Goal: Information Seeking & Learning: Find specific fact

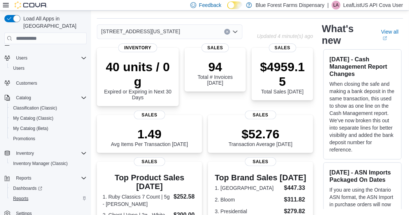
scroll to position [146, 0]
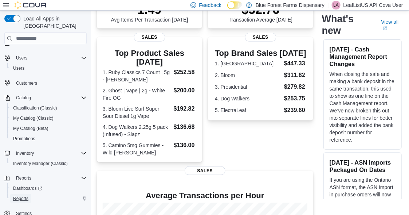
click at [23, 195] on span "Reports" at bounding box center [20, 198] width 15 height 6
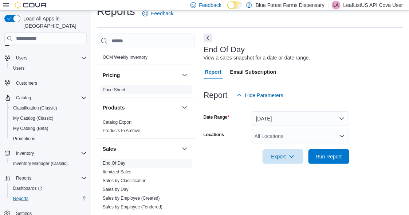
scroll to position [328, 0]
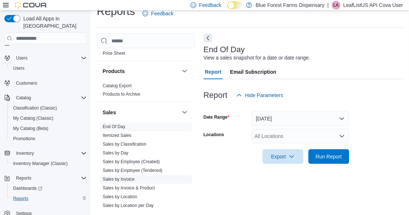
click at [131, 178] on link "Sales by Invoice" at bounding box center [119, 179] width 32 height 5
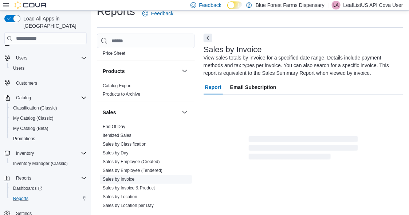
scroll to position [32, 0]
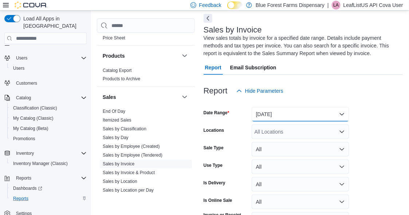
click at [287, 113] on button "Yesterday" at bounding box center [301, 114] width 98 height 15
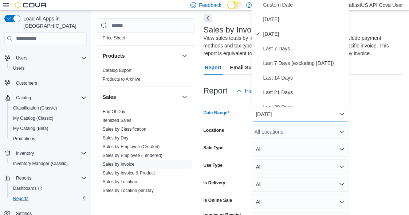
scroll to position [30, 0]
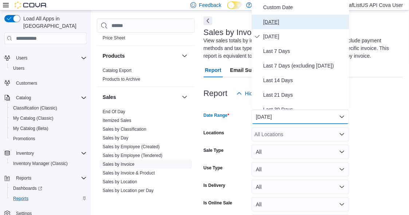
click at [272, 21] on span "Today" at bounding box center [305, 21] width 83 height 9
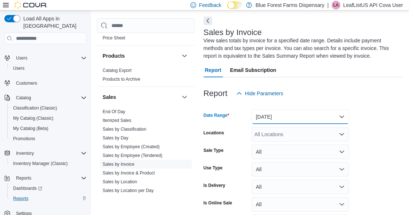
scroll to position [79, 0]
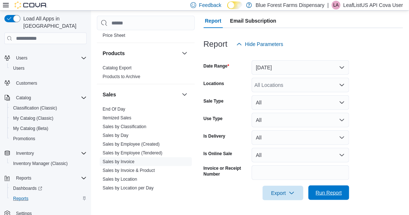
click at [326, 195] on span "Run Report" at bounding box center [329, 192] width 26 height 7
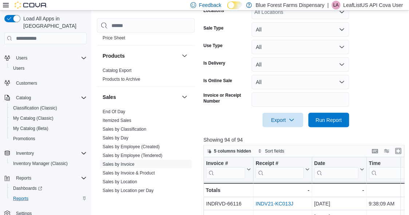
scroll to position [188, 0]
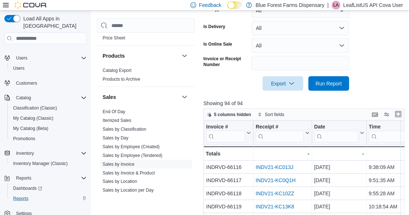
click at [400, 114] on button "Enter fullscreen" at bounding box center [398, 114] width 9 height 9
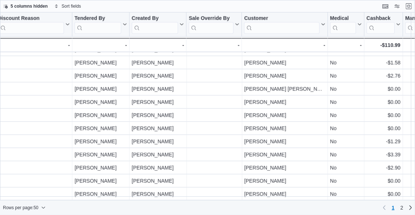
scroll to position [511, 644]
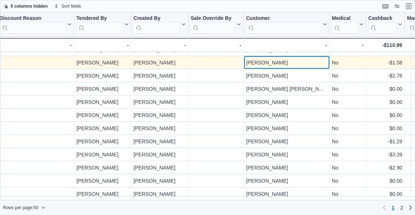
click at [250, 60] on div "Melissa Klein" at bounding box center [286, 62] width 81 height 9
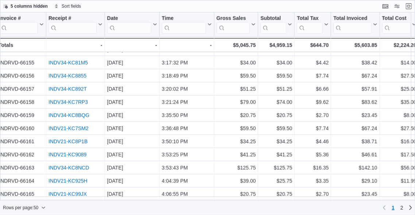
scroll to position [511, 0]
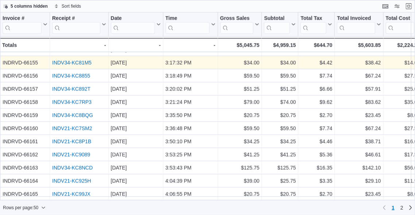
click at [60, 60] on link "INDV34-KC81M5" at bounding box center [71, 63] width 39 height 6
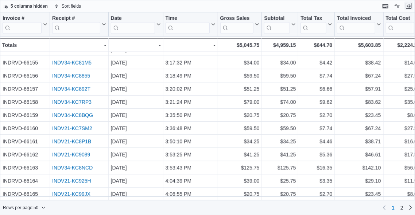
click at [409, 7] on button "Exit fullscreen" at bounding box center [408, 5] width 9 height 9
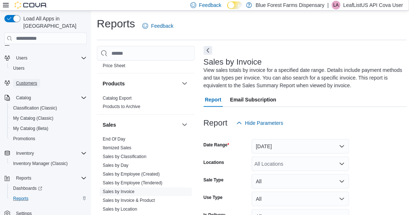
click at [28, 80] on span "Customers" at bounding box center [26, 83] width 21 height 6
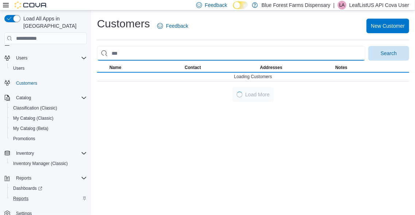
click at [165, 52] on input "search" at bounding box center [231, 53] width 268 height 15
paste input "*****"
type input "*****"
click at [368, 46] on button "Search" at bounding box center [388, 53] width 41 height 15
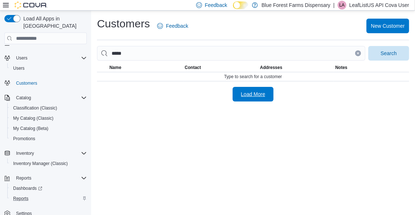
click at [251, 95] on span "Load More" at bounding box center [253, 93] width 24 height 7
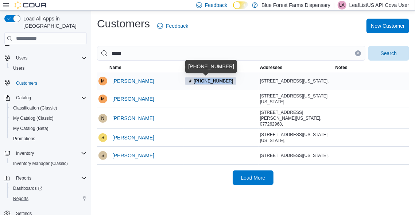
drag, startPoint x: 226, startPoint y: 82, endPoint x: 192, endPoint y: 83, distance: 34.3
click at [192, 83] on span "(201) 704-1584" at bounding box center [211, 80] width 52 height 7
copy span "(201) 704-1584"
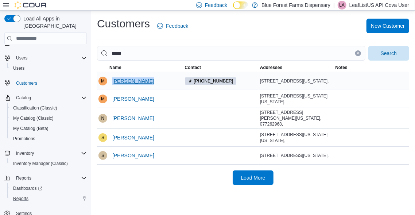
drag, startPoint x: 147, startPoint y: 82, endPoint x: 112, endPoint y: 83, distance: 35.4
click at [112, 83] on div "Michael Klein" at bounding box center [145, 80] width 75 height 17
copy span "Michael Klein"
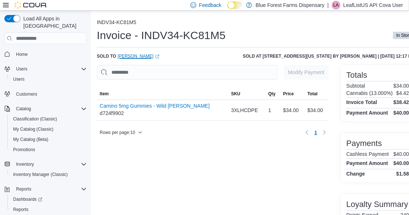
click at [131, 54] on link "Melissa Klein (opens in a new tab or window)" at bounding box center [139, 56] width 42 height 6
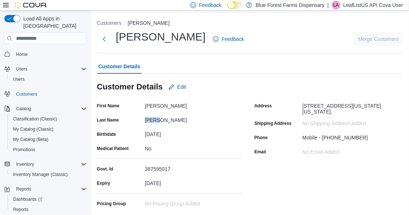
drag, startPoint x: 157, startPoint y: 120, endPoint x: 146, endPoint y: 121, distance: 10.9
click at [146, 121] on div "Klein" at bounding box center [194, 118] width 98 height 9
copy div "Klein"
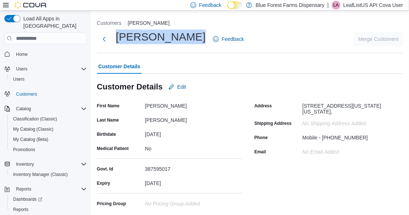
drag, startPoint x: 117, startPoint y: 36, endPoint x: 180, endPoint y: 37, distance: 63.1
click at [180, 37] on h1 "[PERSON_NAME]" at bounding box center [161, 37] width 90 height 15
copy h1 "Melissa Klein"
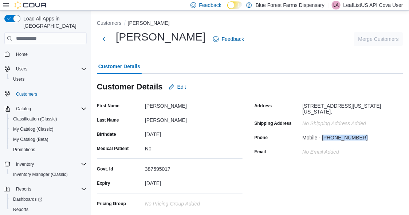
drag, startPoint x: 361, startPoint y: 138, endPoint x: 324, endPoint y: 136, distance: 36.9
click at [324, 136] on div "Mobile - (516) 633-6020" at bounding box center [352, 136] width 98 height 9
copy div "(516) 633-6020"
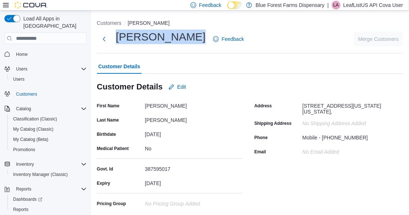
drag, startPoint x: 117, startPoint y: 36, endPoint x: 178, endPoint y: 37, distance: 60.9
click at [178, 37] on h1 "Melissa Klein" at bounding box center [161, 37] width 90 height 15
copy h1 "Melissa Klein"
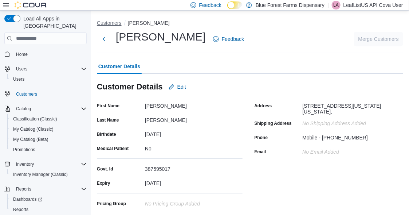
click at [113, 24] on button "Customers" at bounding box center [109, 23] width 25 height 6
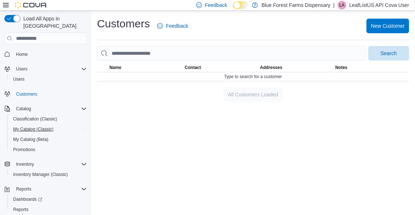
scroll to position [11, 0]
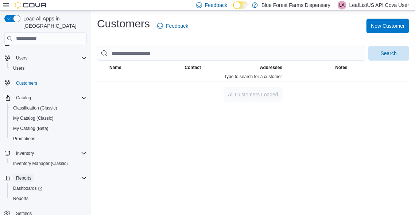
click at [27, 175] on span "Reports" at bounding box center [23, 178] width 15 height 6
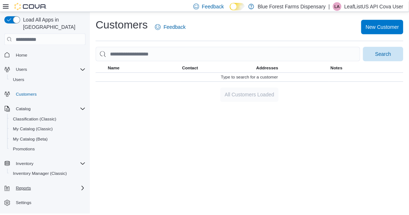
scroll to position [0, 0]
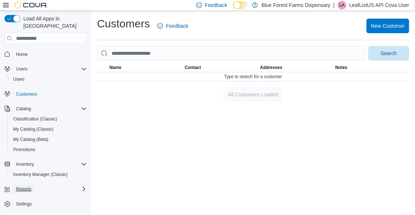
click at [26, 186] on span "Reports" at bounding box center [23, 189] width 15 height 6
click at [19, 206] on span "Reports" at bounding box center [20, 209] width 15 height 6
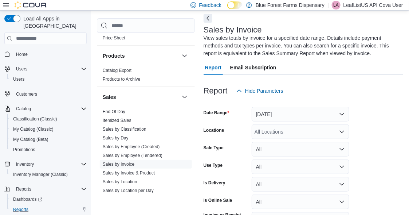
scroll to position [364, 0]
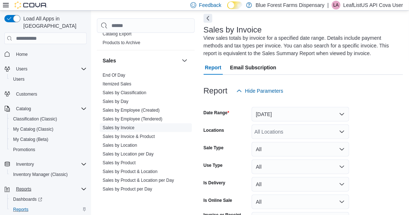
click at [123, 127] on link "Sales by Invoice" at bounding box center [119, 127] width 32 height 5
click at [274, 115] on button "Yesterday" at bounding box center [301, 114] width 98 height 15
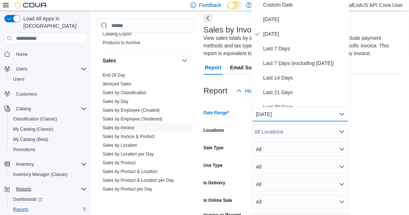
scroll to position [30, 0]
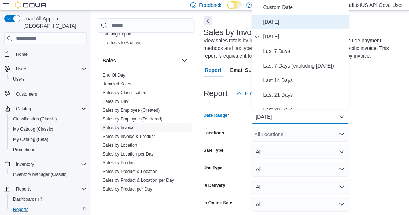
click at [273, 19] on span "Today" at bounding box center [305, 21] width 83 height 9
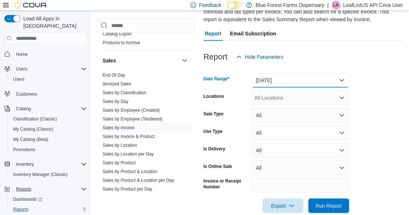
scroll to position [79, 0]
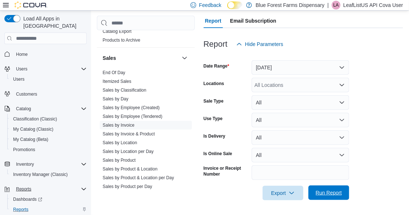
click at [332, 195] on span "Run Report" at bounding box center [329, 192] width 26 height 7
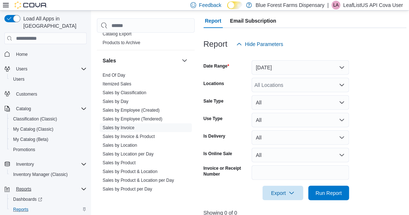
scroll to position [152, 0]
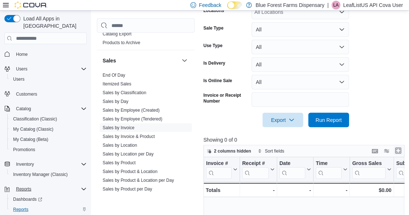
click at [399, 151] on button "Enter fullscreen" at bounding box center [398, 150] width 9 height 9
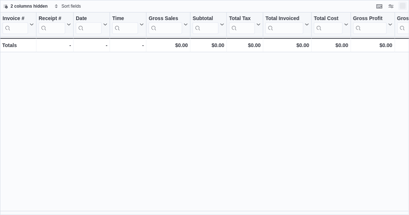
scroll to position [0, 0]
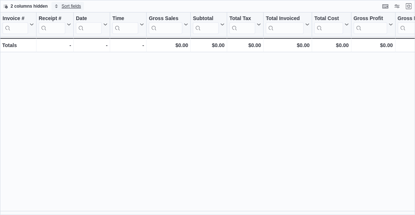
click at [62, 5] on span "Sort fields" at bounding box center [71, 6] width 19 height 6
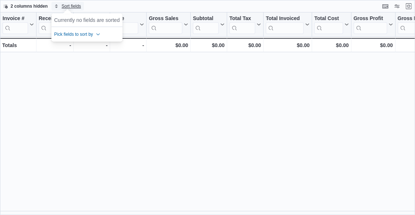
click at [62, 5] on span "Sort fields" at bounding box center [71, 6] width 19 height 6
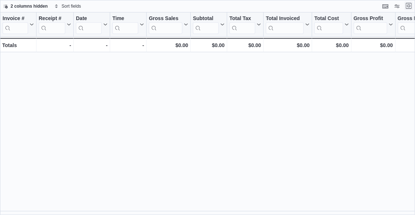
click at [408, 7] on button "Exit fullscreen" at bounding box center [408, 5] width 9 height 9
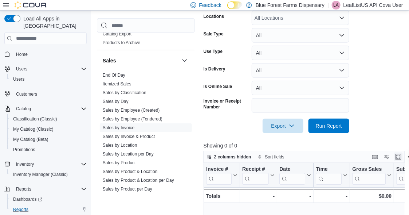
scroll to position [182, 0]
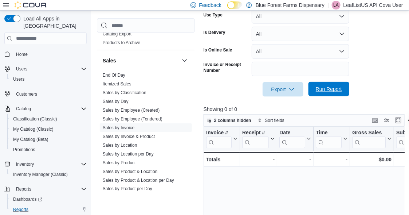
click at [323, 90] on span "Run Report" at bounding box center [329, 88] width 26 height 7
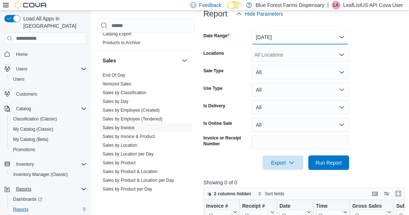
click at [267, 37] on button "Today" at bounding box center [301, 37] width 98 height 15
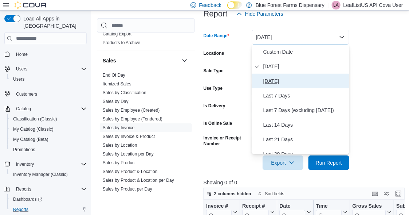
click at [271, 79] on span "Yesterday" at bounding box center [305, 81] width 83 height 9
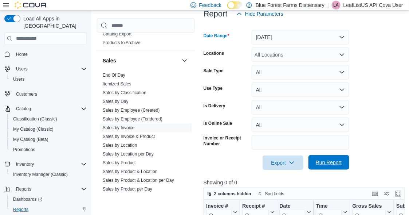
click at [323, 165] on span "Run Report" at bounding box center [329, 162] width 26 height 7
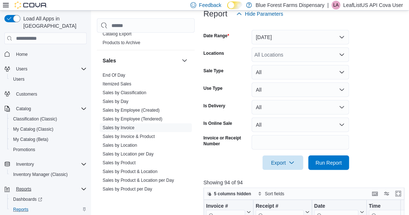
scroll to position [182, 0]
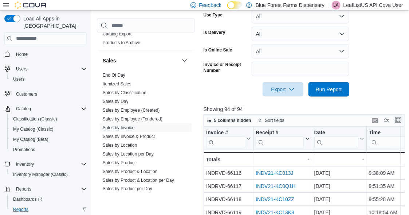
click at [403, 118] on button "Enter fullscreen" at bounding box center [398, 120] width 9 height 9
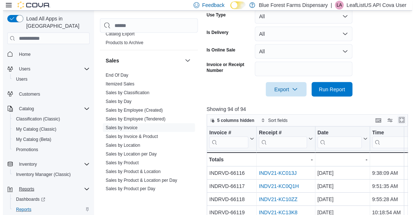
scroll to position [0, 0]
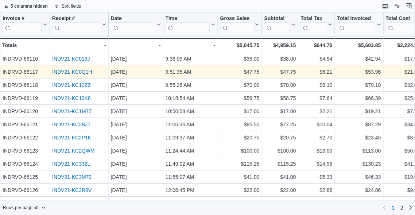
click at [72, 71] on link "INDV21-KC0Q1H" at bounding box center [72, 72] width 40 height 6
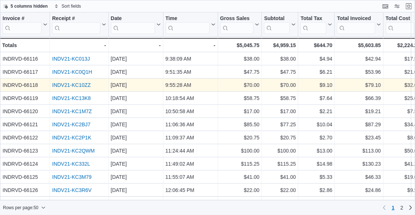
click at [85, 85] on link "INDV21-KC10ZZ" at bounding box center [71, 85] width 39 height 6
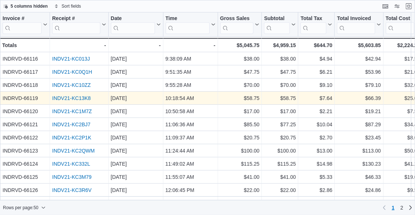
click at [69, 97] on link "INDV21-KC13K8" at bounding box center [71, 98] width 39 height 6
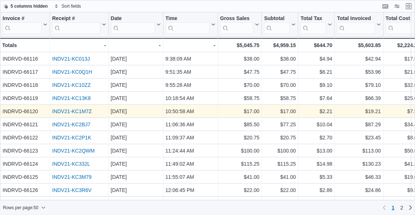
click at [65, 110] on link "INDV21-KC1M7Z" at bounding box center [72, 111] width 40 height 6
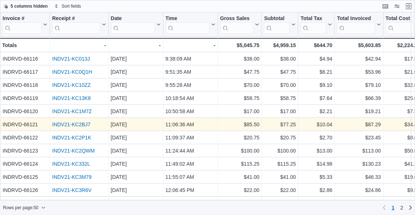
click at [64, 125] on link "INDV21-KC2BJ7" at bounding box center [71, 124] width 38 height 6
click at [68, 125] on link "INDV21-KC2BJ7" at bounding box center [71, 124] width 38 height 6
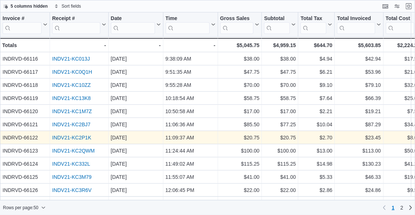
click at [67, 139] on link "INDV21-KC2P1K" at bounding box center [71, 137] width 39 height 6
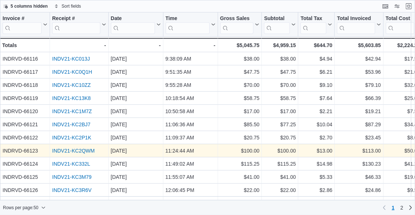
click at [73, 149] on link "INDV21-KC2QWM" at bounding box center [73, 151] width 43 height 6
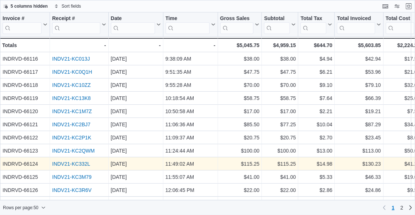
click at [59, 163] on link "INDV21-KC332L" at bounding box center [71, 164] width 38 height 6
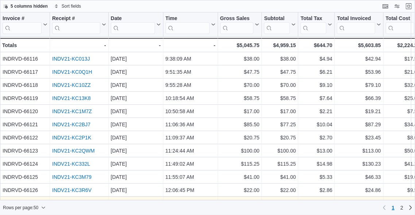
scroll to position [36, 0]
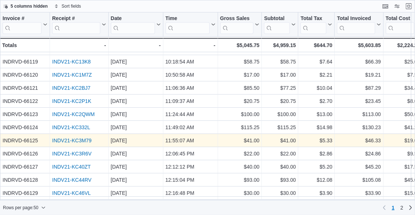
click at [84, 139] on link "INDV21-KC3M79" at bounding box center [71, 140] width 39 height 6
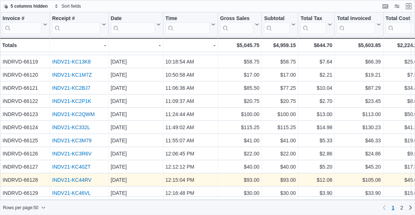
click at [78, 180] on link "INDV21-KC44RV" at bounding box center [71, 180] width 39 height 6
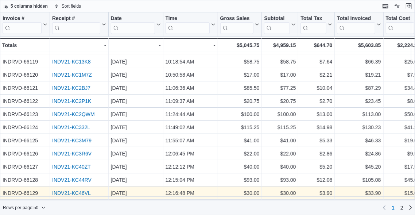
click at [73, 192] on link "INDV21-KC46VL" at bounding box center [71, 193] width 39 height 6
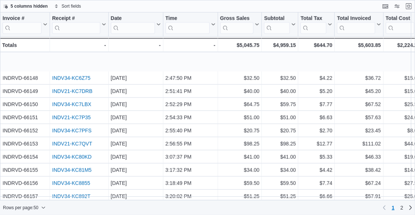
scroll to position [511, 0]
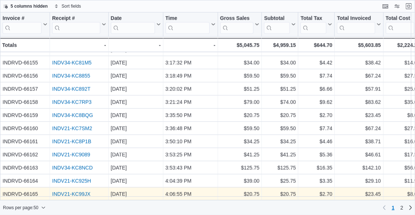
click at [74, 191] on link "INDV21-KC99JX" at bounding box center [71, 194] width 38 height 6
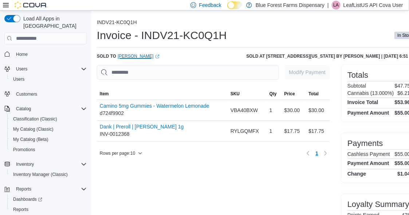
click at [137, 57] on link "Stephen Fitzmaurice (opens in a new tab or window)" at bounding box center [139, 56] width 42 height 6
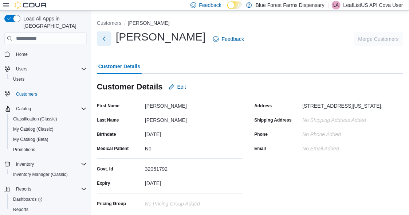
click at [106, 36] on button "Next" at bounding box center [104, 38] width 15 height 15
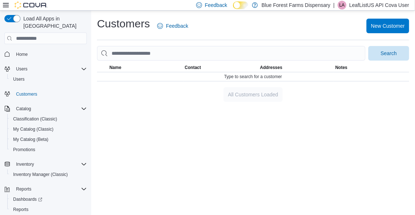
click at [106, 36] on div "Customers Feedback New Customer" at bounding box center [253, 28] width 312 height 24
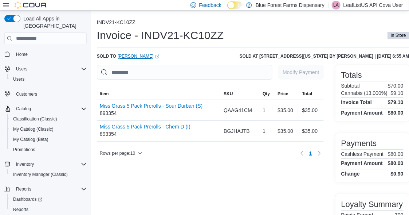
click at [140, 56] on link "[PERSON_NAME] (opens in a new tab or window)" at bounding box center [139, 56] width 42 height 6
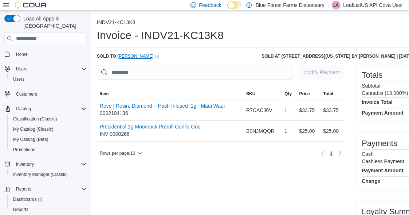
click at [134, 57] on link "[PERSON_NAME] (opens in a new tab or window)" at bounding box center [139, 56] width 42 height 6
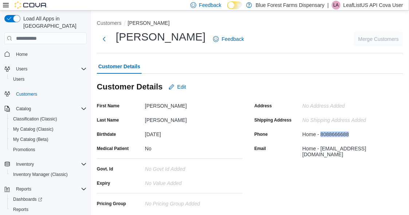
drag, startPoint x: 355, startPoint y: 133, endPoint x: 324, endPoint y: 133, distance: 31.0
click at [324, 133] on div "Home - 8088666688" at bounding box center [352, 132] width 98 height 9
copy div "8088666688"
drag, startPoint x: 388, startPoint y: 144, endPoint x: 324, endPoint y: 149, distance: 64.4
click at [324, 149] on div "Home - jacksontaekim@gmail.com" at bounding box center [352, 150] width 98 height 15
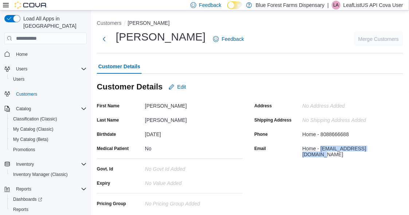
copy div "jacksontaekim@gmail.com"
drag, startPoint x: 145, startPoint y: 106, endPoint x: 165, endPoint y: 106, distance: 20.0
click at [165, 106] on div "Jackson" at bounding box center [194, 104] width 98 height 9
copy div "Jackson"
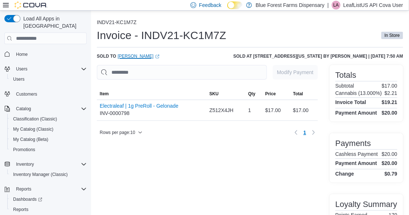
click at [136, 56] on link "[PERSON_NAME] (opens in a new tab or window)" at bounding box center [139, 56] width 42 height 6
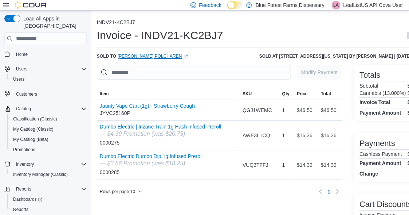
click at [152, 56] on link "[PERSON_NAME] Polcharen (opens in a new tab or window)" at bounding box center [153, 56] width 70 height 6
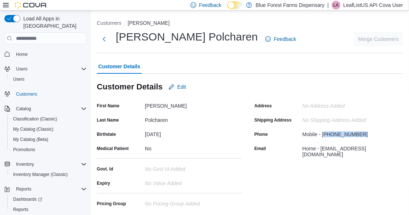
drag, startPoint x: 361, startPoint y: 131, endPoint x: 326, endPoint y: 133, distance: 34.7
click at [326, 133] on div "Mobile - (203) 599-5457" at bounding box center [352, 132] width 98 height 9
click at [364, 133] on div "Mobile - (203) 599-5457" at bounding box center [352, 132] width 98 height 9
drag, startPoint x: 364, startPoint y: 133, endPoint x: 325, endPoint y: 133, distance: 39.7
click at [325, 133] on div "Mobile - (203) 599-5457" at bounding box center [352, 132] width 98 height 9
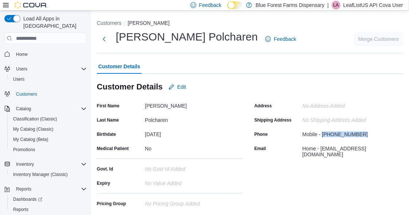
copy div "(203) 599-5457"
drag, startPoint x: 383, startPoint y: 149, endPoint x: 324, endPoint y: 147, distance: 58.4
click at [324, 147] on div "Home - ppolcharoen@gmail.com" at bounding box center [352, 150] width 98 height 15
copy div "ppolcharoen@gmail.com"
drag, startPoint x: 145, startPoint y: 105, endPoint x: 164, endPoint y: 106, distance: 18.6
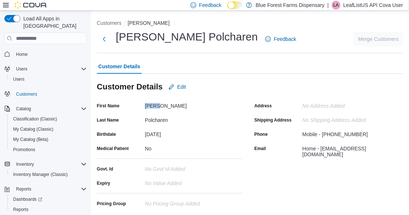
click at [164, 106] on div "Papon" at bounding box center [194, 104] width 98 height 9
copy div "Papon"
drag, startPoint x: 144, startPoint y: 120, endPoint x: 169, endPoint y: 118, distance: 24.5
click at [169, 118] on div "Last Name Polcharen" at bounding box center [170, 119] width 146 height 11
copy div "Polcharen"
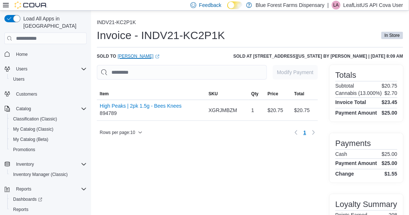
click at [133, 56] on link "[PERSON_NAME] (opens in a new tab or window)" at bounding box center [139, 56] width 42 height 6
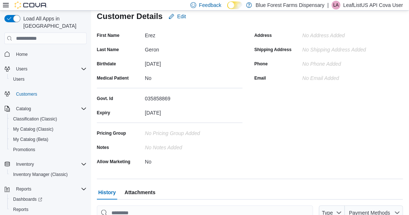
scroll to position [34, 0]
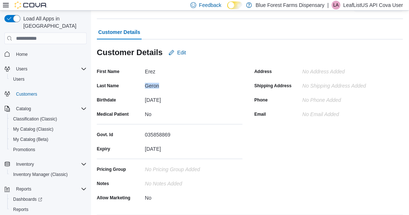
drag, startPoint x: 145, startPoint y: 85, endPoint x: 159, endPoint y: 85, distance: 13.1
click at [159, 85] on div "Geron" at bounding box center [194, 84] width 98 height 9
copy div "Geron"
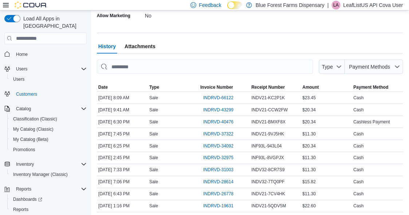
scroll to position [253, 0]
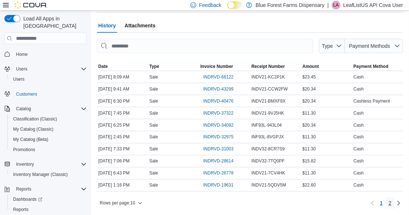
click at [392, 202] on span "2" at bounding box center [390, 202] width 3 height 7
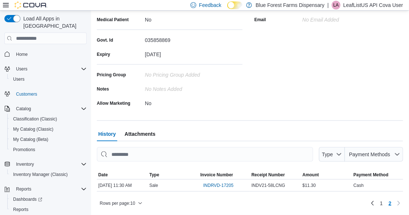
scroll to position [131, 0]
click at [383, 202] on span "1" at bounding box center [381, 202] width 3 height 7
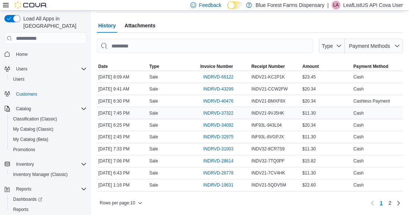
scroll to position [253, 0]
click at [392, 200] on span "2" at bounding box center [390, 202] width 3 height 7
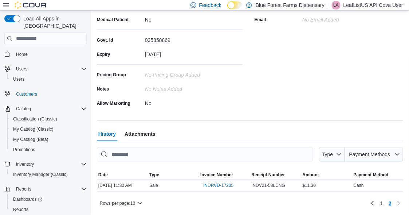
scroll to position [131, 0]
click at [383, 204] on span "1" at bounding box center [381, 202] width 3 height 7
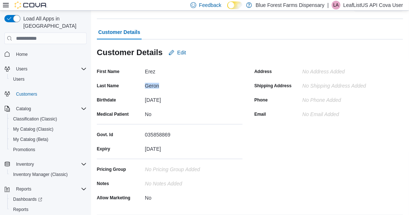
scroll to position [0, 0]
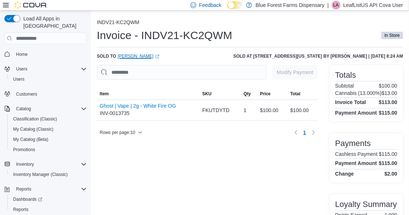
click at [160, 56] on link "[PERSON_NAME] (opens in a new tab or window)" at bounding box center [139, 56] width 42 height 6
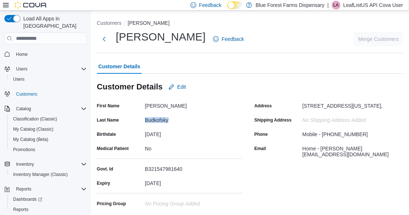
drag, startPoint x: 164, startPoint y: 120, endPoint x: 144, endPoint y: 120, distance: 20.4
click at [144, 120] on div "Last Name Budkofsky" at bounding box center [170, 119] width 146 height 11
drag, startPoint x: 165, startPoint y: 105, endPoint x: 145, endPoint y: 105, distance: 20.4
click at [145, 105] on div "First Name Matthew" at bounding box center [170, 105] width 146 height 11
copy div "Matthew"
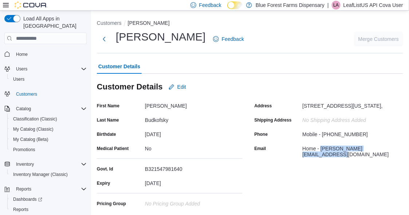
drag, startPoint x: 400, startPoint y: 151, endPoint x: 325, endPoint y: 152, distance: 75.1
click at [325, 152] on div "Home - matthewbudkofsky@hotmail.com" at bounding box center [352, 150] width 98 height 15
copy div "matthewbudkofsky@hotmail.com"
drag, startPoint x: 363, startPoint y: 136, endPoint x: 325, endPoint y: 137, distance: 37.9
click at [325, 137] on div "Mobile - (201) 835-3829" at bounding box center [352, 132] width 98 height 9
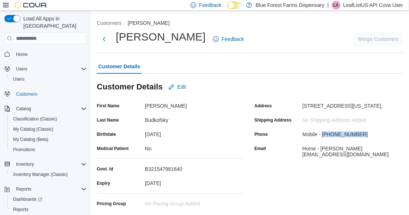
copy div "(201) 835-3829"
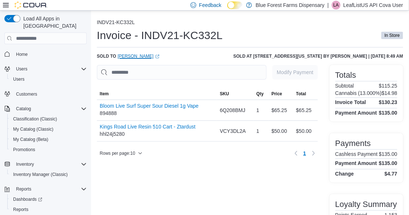
click at [157, 55] on link "[PERSON_NAME] (opens in a new tab or window)" at bounding box center [139, 56] width 42 height 6
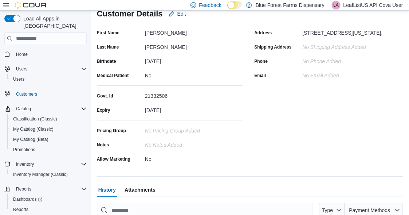
scroll to position [36, 0]
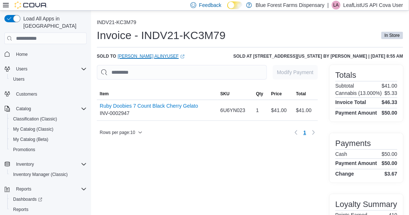
click at [130, 56] on link "[PERSON_NAME] (opens in a new tab or window)" at bounding box center [151, 56] width 67 height 6
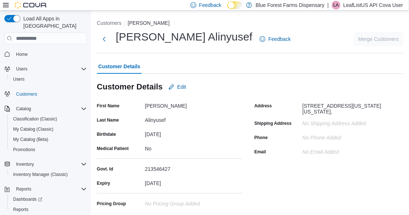
scroll to position [36, 0]
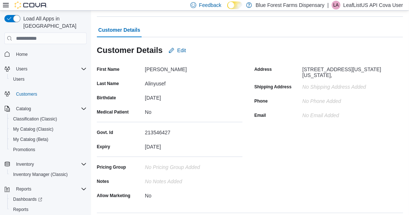
click at [204, 143] on div "[DATE]" at bounding box center [194, 145] width 98 height 9
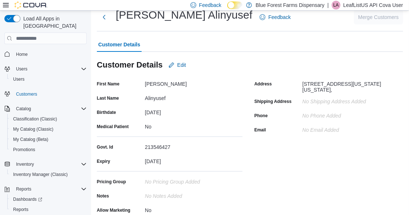
scroll to position [0, 0]
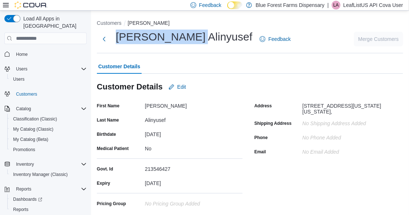
drag, startPoint x: 116, startPoint y: 34, endPoint x: 191, endPoint y: 35, distance: 75.1
click at [191, 35] on div "[PERSON_NAME] Feedback" at bounding box center [195, 39] width 197 height 19
drag, startPoint x: 304, startPoint y: 104, endPoint x: 381, endPoint y: 111, distance: 76.9
click at [381, 111] on div "Address [STREET_ADDRESS][US_STATE][US_STATE]," at bounding box center [328, 107] width 146 height 15
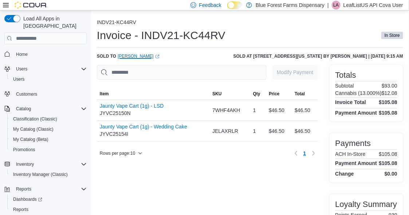
click at [145, 55] on link "[PERSON_NAME] (opens in a new tab or window)" at bounding box center [139, 56] width 42 height 6
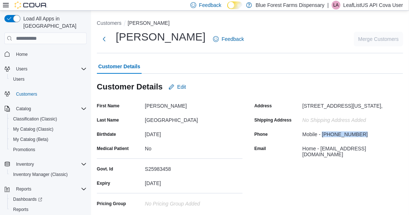
drag, startPoint x: 360, startPoint y: 136, endPoint x: 325, endPoint y: 137, distance: 35.4
click at [325, 137] on div "Mobile - [PHONE_NUMBER]" at bounding box center [352, 132] width 98 height 9
copy div "[PHONE_NUMBER]"
drag, startPoint x: 390, startPoint y: 149, endPoint x: 328, endPoint y: 150, distance: 61.6
click at [324, 152] on div "Home - [EMAIL_ADDRESS][DOMAIN_NAME]" at bounding box center [352, 150] width 98 height 15
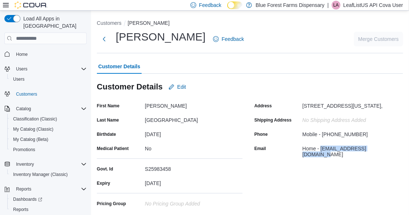
copy div "[EMAIL_ADDRESS][DOMAIN_NAME]"
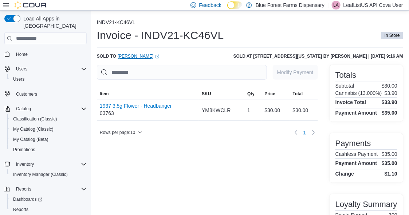
click at [134, 55] on link "[PERSON_NAME] (opens in a new tab or window)" at bounding box center [139, 56] width 42 height 6
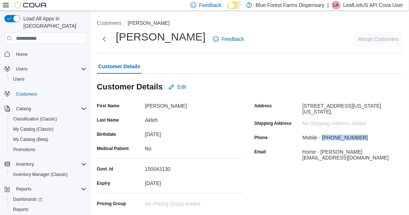
drag, startPoint x: 362, startPoint y: 136, endPoint x: 325, endPoint y: 138, distance: 37.6
click at [325, 138] on div "Mobile - [PHONE_NUMBER]" at bounding box center [352, 136] width 98 height 9
copy div "[PHONE_NUMBER]"
drag, startPoint x: 371, startPoint y: 150, endPoint x: 324, endPoint y: 151, distance: 47.0
click at [324, 151] on div "Home - [PERSON_NAME][EMAIL_ADDRESS][DOMAIN_NAME]" at bounding box center [352, 153] width 98 height 15
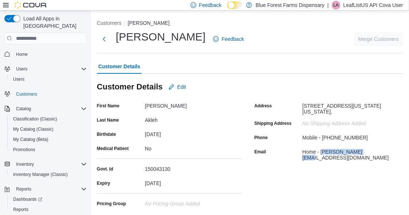
click at [336, 160] on div "Address [STREET_ADDRESS][GEOGRAPHIC_DATA][US_STATE][US_STATE] Address No Shippi…" at bounding box center [329, 168] width 149 height 137
drag, startPoint x: 368, startPoint y: 152, endPoint x: 322, endPoint y: 151, distance: 45.6
click at [322, 151] on div "Home - [PERSON_NAME][EMAIL_ADDRESS][DOMAIN_NAME]" at bounding box center [352, 153] width 98 height 15
click at [332, 148] on div "Home - [PERSON_NAME][EMAIL_ADDRESS][DOMAIN_NAME]" at bounding box center [352, 153] width 98 height 15
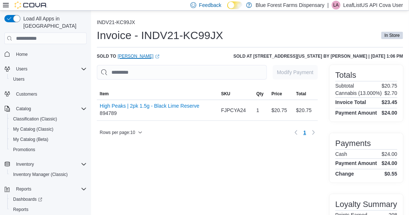
click at [144, 56] on link "[PERSON_NAME] (opens in a new tab or window)" at bounding box center [139, 56] width 42 height 6
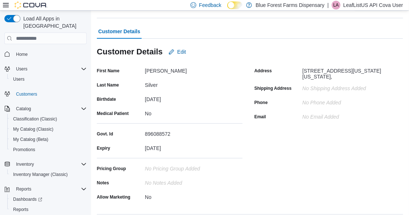
scroll to position [71, 0]
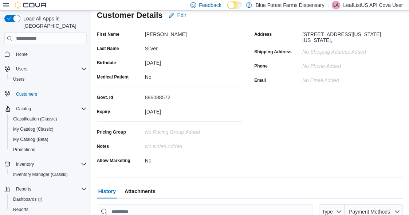
drag, startPoint x: 301, startPoint y: 32, endPoint x: 381, endPoint y: 40, distance: 79.5
click at [381, 40] on div "Address 200 E 27TH ST APT 2T, NEW YORK, New York, United States, 100160000," at bounding box center [328, 35] width 146 height 15
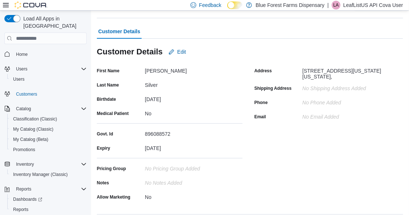
scroll to position [0, 0]
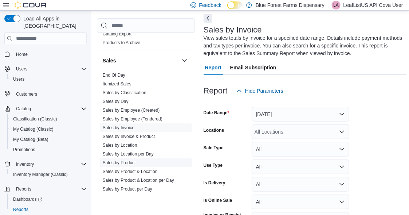
scroll to position [401, 0]
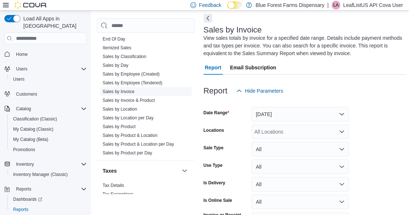
click at [121, 90] on link "Sales by Invoice" at bounding box center [119, 91] width 32 height 5
click at [125, 90] on link "Sales by Invoice" at bounding box center [119, 91] width 32 height 5
click at [265, 111] on button "Yesterday" at bounding box center [301, 114] width 98 height 15
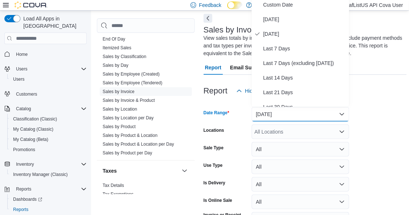
scroll to position [30, 0]
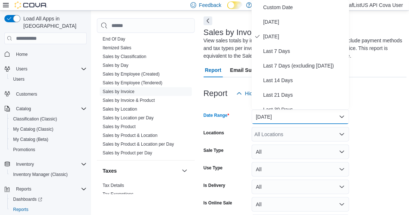
click at [265, 113] on button "Yesterday" at bounding box center [301, 116] width 98 height 15
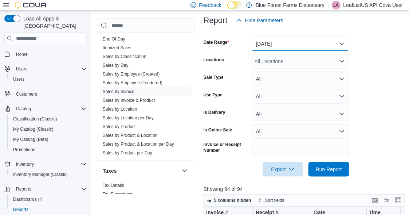
scroll to position [175, 0]
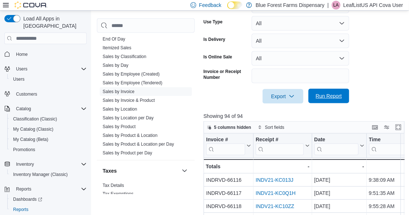
click at [334, 95] on span "Run Report" at bounding box center [329, 95] width 26 height 7
click at [402, 126] on button "Enter fullscreen" at bounding box center [398, 126] width 9 height 9
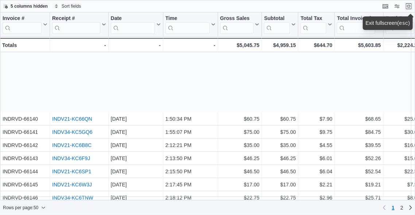
scroll to position [511, 0]
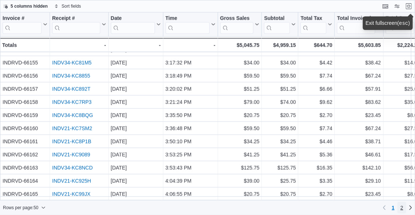
click at [401, 204] on span "2" at bounding box center [401, 207] width 3 height 7
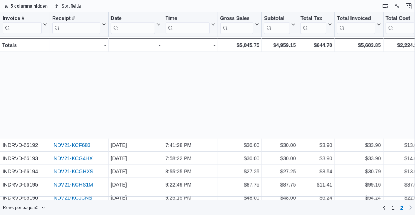
scroll to position [432, 0]
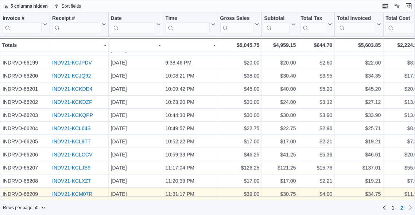
click at [78, 191] on link "INDV21-KCM07R" at bounding box center [72, 194] width 40 height 6
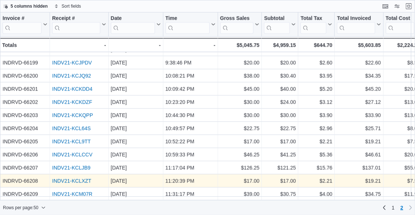
click at [78, 178] on link "INDV21-KCLXZT" at bounding box center [71, 181] width 39 height 6
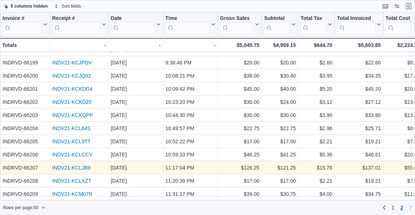
click at [83, 165] on link "INDV21-KCLJB9" at bounding box center [71, 168] width 38 height 6
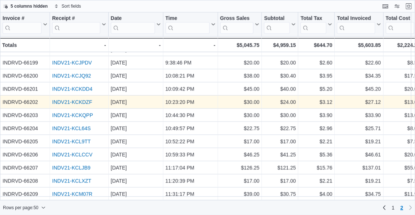
click at [73, 99] on link "INDV21-KCKDZF" at bounding box center [72, 102] width 40 height 6
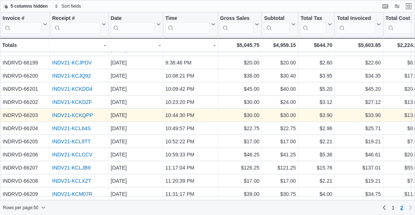
click at [76, 112] on link "INDV21-KCKQPP" at bounding box center [72, 115] width 41 height 6
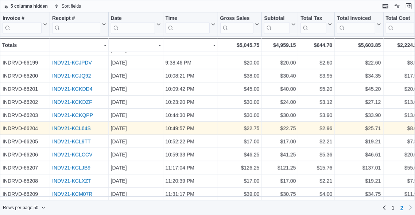
click at [75, 125] on link "INDV21-KCL64S" at bounding box center [71, 128] width 39 height 6
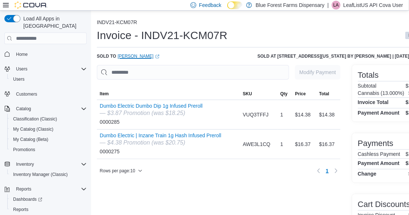
click at [135, 55] on link "[PERSON_NAME] (opens in a new tab or window)" at bounding box center [139, 56] width 42 height 6
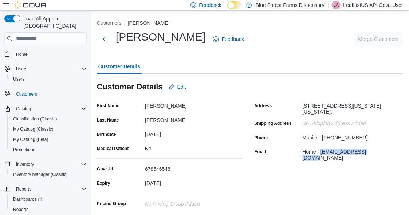
drag, startPoint x: 381, startPoint y: 151, endPoint x: 324, endPoint y: 152, distance: 56.5
click at [324, 152] on div "Home - dbshearra1@gmail.com" at bounding box center [352, 153] width 98 height 15
copy div "dbshearra1@gmail.com"
drag, startPoint x: 360, startPoint y: 138, endPoint x: 324, endPoint y: 137, distance: 36.1
click at [324, 137] on div "Mobile - (917) 455-9922" at bounding box center [352, 136] width 98 height 9
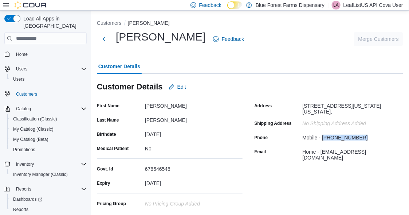
copy div "(917) 455-9922"
drag, startPoint x: 146, startPoint y: 105, endPoint x: 160, endPoint y: 104, distance: 14.6
click at [160, 104] on div "Darren" at bounding box center [194, 104] width 98 height 9
copy div "Darren"
drag, startPoint x: 163, startPoint y: 118, endPoint x: 145, endPoint y: 120, distance: 17.6
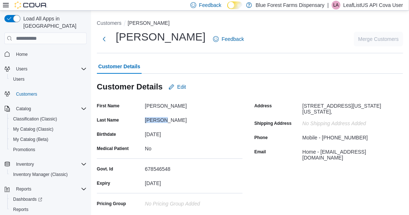
click at [145, 120] on div "Segarra" at bounding box center [194, 118] width 98 height 9
copy div "Segarra"
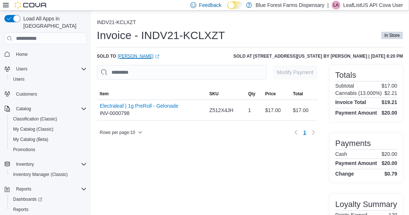
click at [145, 55] on link "[PERSON_NAME] (opens in a new tab or window)" at bounding box center [139, 56] width 42 height 6
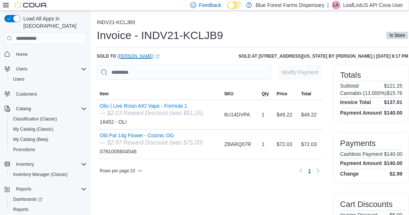
click at [130, 56] on link "Ethan Schweitzer (opens in a new tab or window)" at bounding box center [139, 56] width 42 height 6
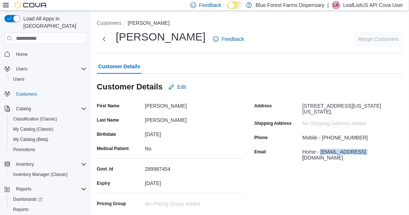
drag, startPoint x: 368, startPoint y: 151, endPoint x: 325, endPoint y: 151, distance: 43.0
click at [324, 151] on div "Home - [EMAIL_ADDRESS][DOMAIN_NAME]" at bounding box center [352, 153] width 98 height 15
copy div "[EMAIL_ADDRESS][DOMAIN_NAME]"
drag, startPoint x: 364, startPoint y: 136, endPoint x: 324, endPoint y: 138, distance: 40.2
click at [324, 138] on div "Mobile - (908) 910-3233" at bounding box center [352, 136] width 98 height 9
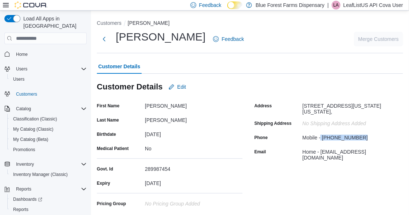
copy div "(908) 910-3233"
drag, startPoint x: 145, startPoint y: 106, endPoint x: 158, endPoint y: 108, distance: 13.6
click at [158, 108] on div "Ethan" at bounding box center [194, 104] width 98 height 9
copy div "Ethan"
drag, startPoint x: 170, startPoint y: 119, endPoint x: 144, endPoint y: 120, distance: 25.5
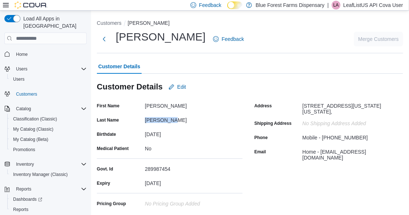
click at [144, 120] on div "Last Name Schweitzer" at bounding box center [170, 119] width 146 height 11
copy div "Schweitzer"
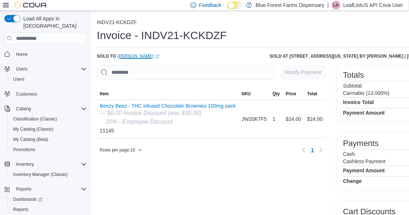
click at [151, 56] on link "[PERSON_NAME] (opens in a new tab or window)" at bounding box center [139, 56] width 42 height 6
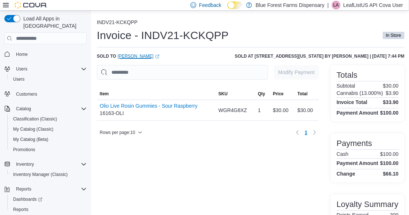
click at [135, 54] on link "Levi Pillar (opens in a new tab or window)" at bounding box center [139, 56] width 42 height 6
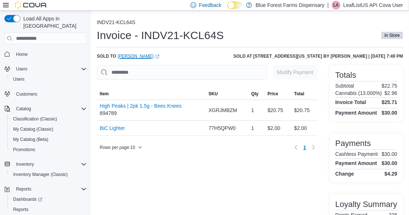
click at [138, 56] on link "[PERSON_NAME] (opens in a new tab or window)" at bounding box center [139, 56] width 42 height 6
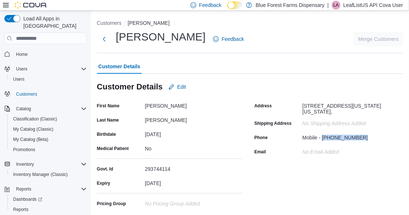
drag, startPoint x: 364, startPoint y: 135, endPoint x: 325, endPoint y: 138, distance: 38.4
click at [325, 138] on div "Mobile - (516) 652-8960" at bounding box center [352, 136] width 98 height 9
copy div "(516) 652-8960"
drag, startPoint x: 145, startPoint y: 105, endPoint x: 165, endPoint y: 105, distance: 19.3
click at [165, 105] on div "Thomas" at bounding box center [194, 104] width 98 height 9
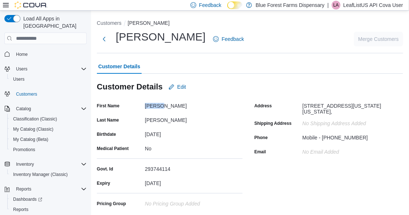
copy div "Thomas"
drag, startPoint x: 145, startPoint y: 122, endPoint x: 162, endPoint y: 120, distance: 17.2
click at [162, 120] on div "Mallach" at bounding box center [194, 118] width 98 height 9
copy div "Mallach"
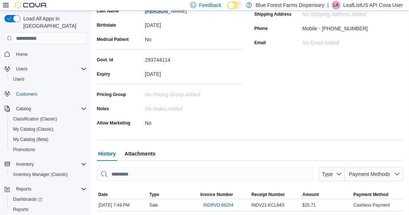
scroll to position [131, 0]
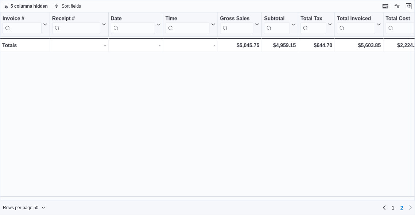
scroll to position [432, 0]
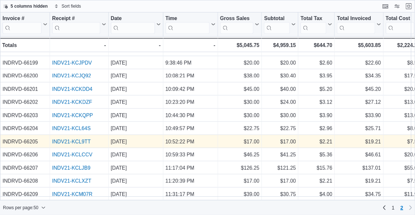
click at [66, 139] on link "INDV21-KCL9TT" at bounding box center [71, 142] width 39 height 6
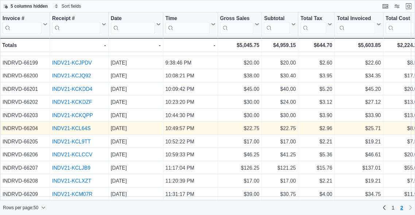
click at [73, 125] on link "INDV21-KCL64S" at bounding box center [71, 128] width 39 height 6
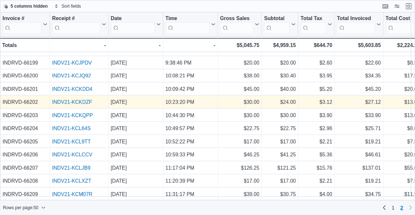
click at [82, 95] on div "INDV21-KCKDZF - Receipt # URL, column 2, row 87" at bounding box center [79, 101] width 59 height 13
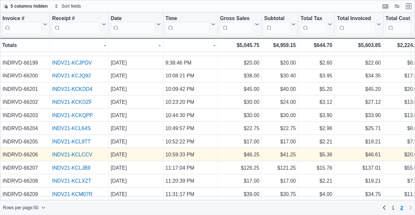
click at [71, 152] on link "INDV21-KCLCCV" at bounding box center [72, 155] width 40 height 6
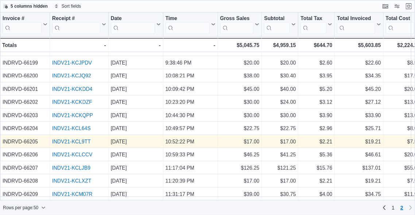
click at [70, 139] on link "INDV21-KCL9TT" at bounding box center [71, 142] width 39 height 6
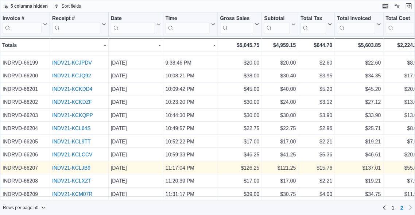
click at [70, 165] on link "INDV21-KCLJB9" at bounding box center [71, 168] width 38 height 6
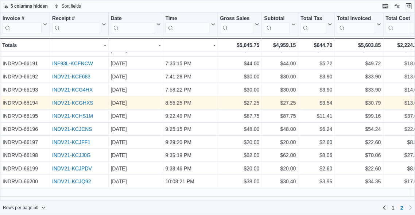
scroll to position [250, 0]
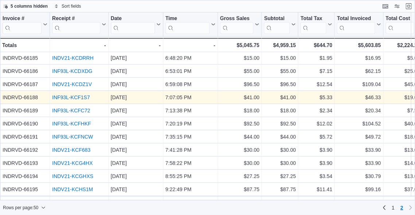
click at [62, 95] on link "INF93L-KCF1S7" at bounding box center [71, 97] width 38 height 6
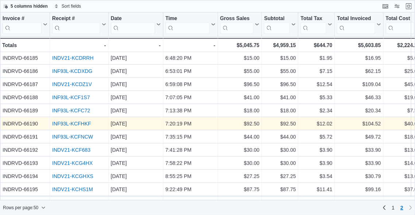
click at [74, 124] on link "INF93L-KCFHKF" at bounding box center [71, 124] width 39 height 6
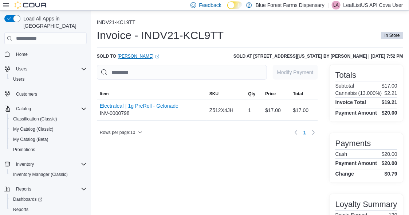
click at [133, 56] on link "[PERSON_NAME] (opens in a new tab or window)" at bounding box center [139, 56] width 42 height 6
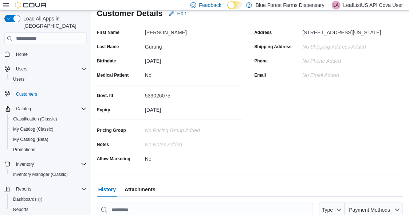
scroll to position [37, 0]
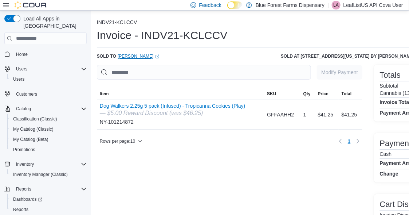
click at [135, 54] on link "[PERSON_NAME] (opens in a new tab or window)" at bounding box center [139, 56] width 42 height 6
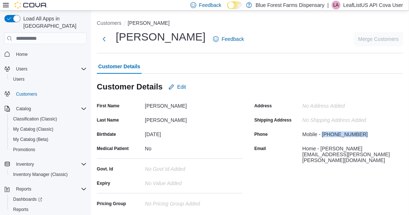
drag, startPoint x: 363, startPoint y: 133, endPoint x: 325, endPoint y: 135, distance: 38.7
click at [325, 135] on div "Mobile - [PHONE_NUMBER]" at bounding box center [352, 132] width 98 height 9
copy div "[PHONE_NUMBER]"
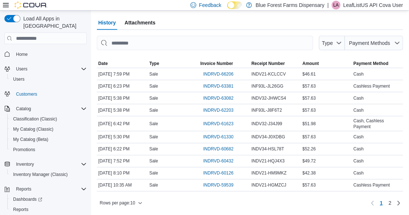
scroll to position [264, 0]
click at [392, 203] on span "2" at bounding box center [390, 202] width 3 height 7
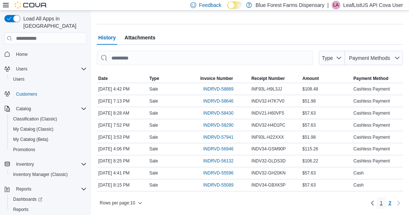
click at [383, 203] on span "1" at bounding box center [381, 202] width 3 height 7
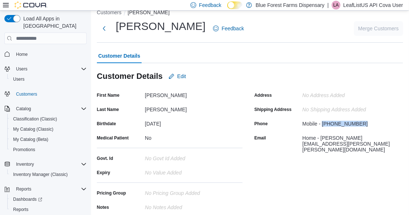
scroll to position [0, 0]
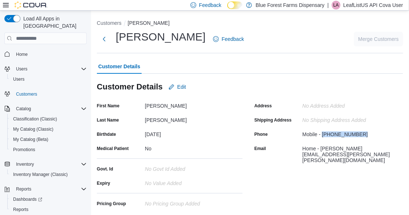
copy div "[PHONE_NUMBER]"
drag, startPoint x: 392, startPoint y: 148, endPoint x: 323, endPoint y: 148, distance: 69.3
click at [323, 148] on div "Home - [PERSON_NAME][EMAIL_ADDRESS][PERSON_NAME][PERSON_NAME][DOMAIN_NAME]" at bounding box center [352, 153] width 98 height 20
copy div "[PERSON_NAME][EMAIL_ADDRESS][PERSON_NAME][PERSON_NAME][DOMAIN_NAME]"
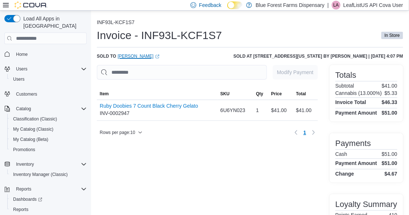
click at [136, 56] on link "[PERSON_NAME] (opens in a new tab or window)" at bounding box center [139, 56] width 42 height 6
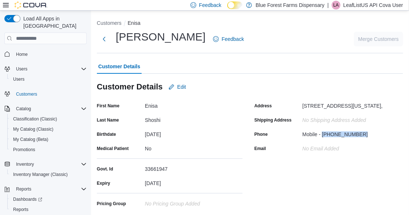
drag, startPoint x: 362, startPoint y: 136, endPoint x: 325, endPoint y: 138, distance: 36.8
click at [325, 137] on div "Mobile - (412) 759-2175" at bounding box center [352, 132] width 98 height 9
copy div "(412) 759-2175"
drag, startPoint x: 145, startPoint y: 105, endPoint x: 159, endPoint y: 105, distance: 14.2
click at [159, 105] on div "Enisa" at bounding box center [194, 104] width 98 height 9
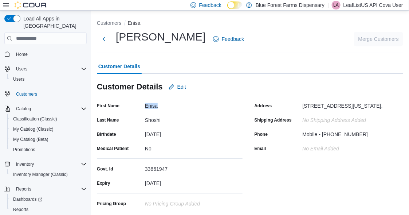
copy div "Enisa"
drag, startPoint x: 162, startPoint y: 119, endPoint x: 146, endPoint y: 121, distance: 16.5
click at [146, 121] on div "Shoshi" at bounding box center [194, 118] width 98 height 9
copy div "Shoshi"
drag, startPoint x: 305, startPoint y: 103, endPoint x: 396, endPoint y: 110, distance: 91.0
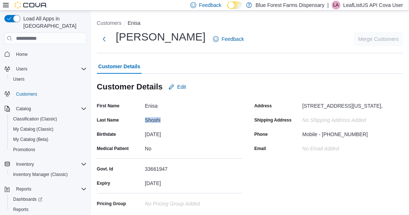
click at [383, 109] on div "300 CRYSTAL LAKE LN, CORAOPOLIS, Pennsylvania, United States, 151080000," at bounding box center [343, 104] width 80 height 9
click at [106, 37] on button "Next" at bounding box center [104, 38] width 15 height 15
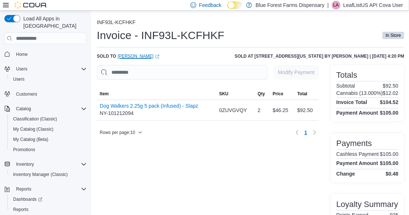
click at [130, 56] on link "[PERSON_NAME] (opens in a new tab or window)" at bounding box center [139, 56] width 42 height 6
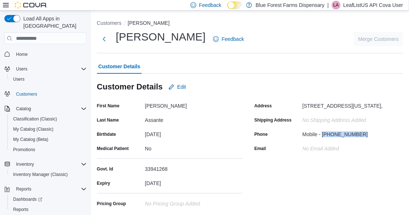
drag, startPoint x: 363, startPoint y: 133, endPoint x: 324, endPoint y: 137, distance: 39.2
click at [324, 137] on div "Mobile - [PHONE_NUMBER]" at bounding box center [352, 132] width 98 height 9
copy div "[PHONE_NUMBER]"
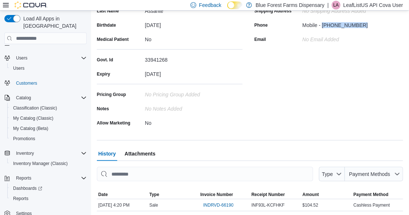
scroll to position [146, 0]
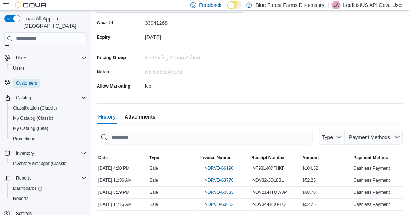
click at [26, 80] on span "Customers" at bounding box center [26, 83] width 21 height 6
